Goal: Transaction & Acquisition: Purchase product/service

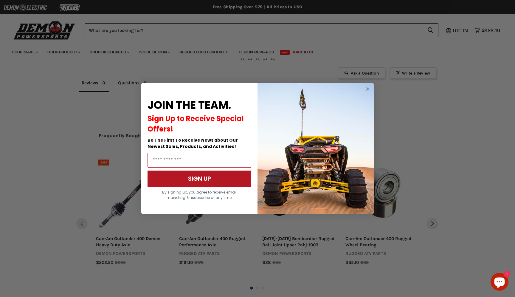
scroll to position [644, 0]
